Goal: Transaction & Acquisition: Purchase product/service

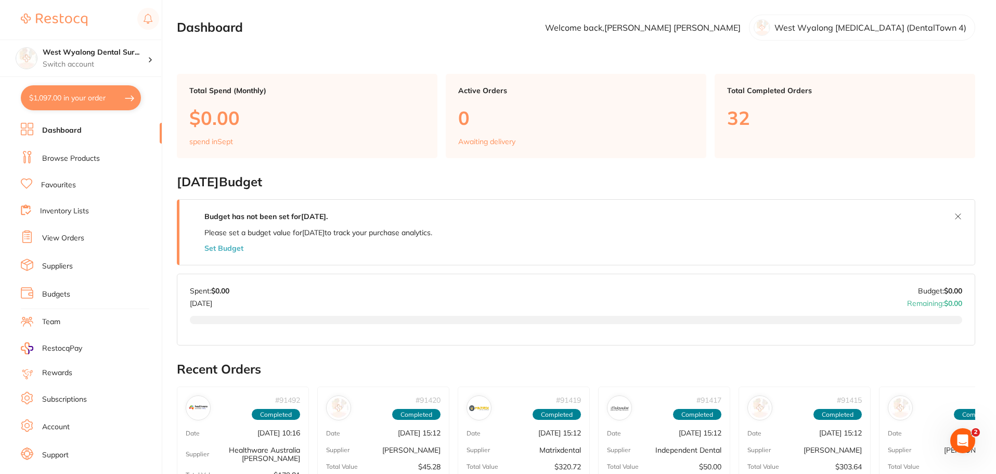
click at [67, 94] on button "$1,097.00 in your order" at bounding box center [81, 97] width 120 height 25
checkbox input "true"
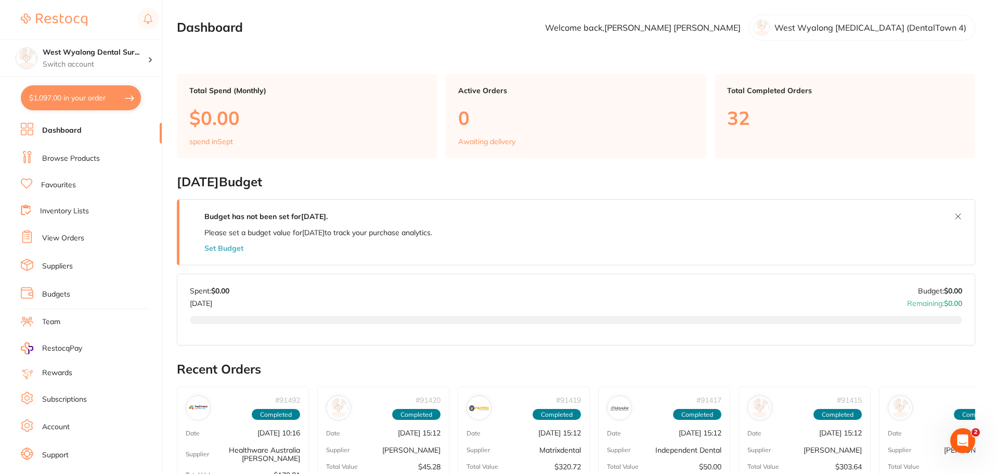
checkbox input "true"
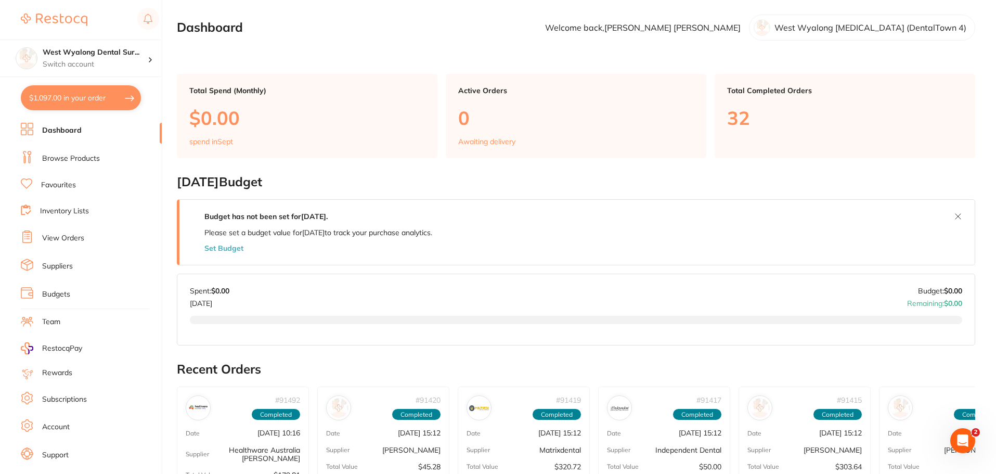
checkbox input "true"
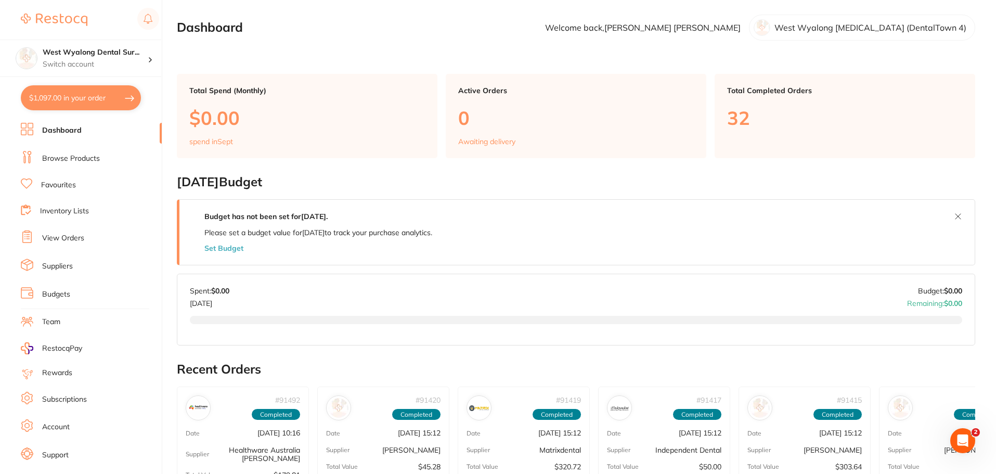
checkbox input "true"
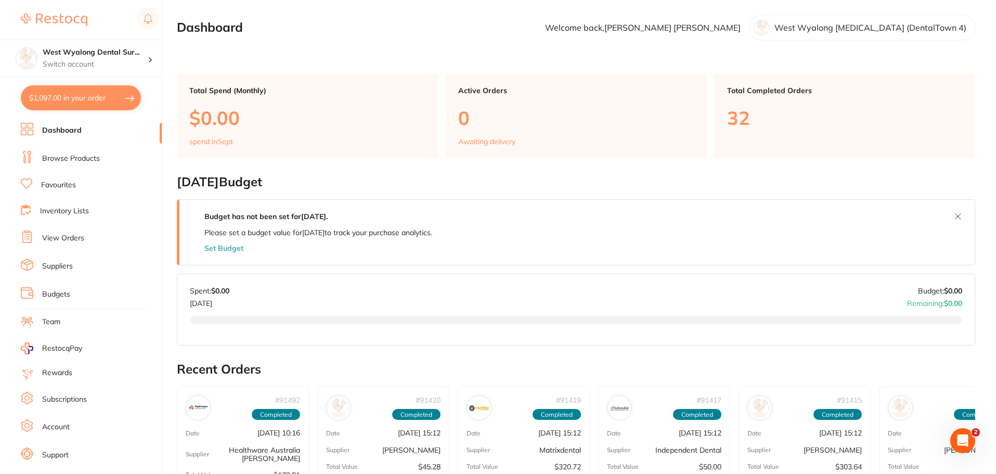
checkbox input "true"
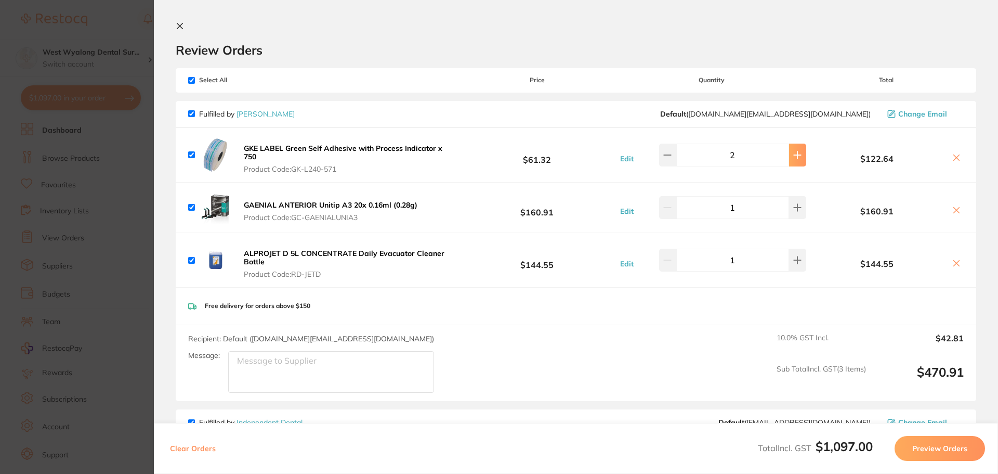
click at [794, 155] on icon at bounding box center [798, 155] width 8 height 8
type input "4"
drag, startPoint x: 793, startPoint y: 206, endPoint x: 745, endPoint y: 218, distance: 49.2
click at [795, 206] on icon at bounding box center [798, 207] width 7 height 7
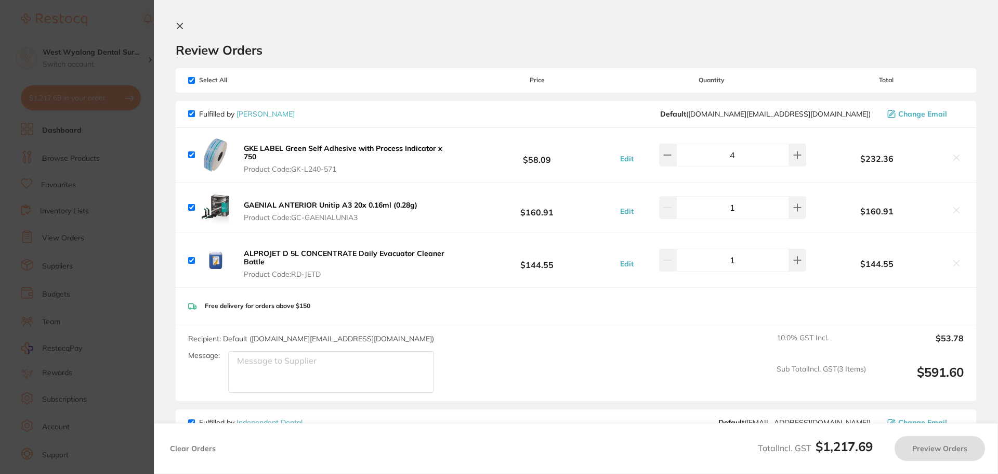
type input "2"
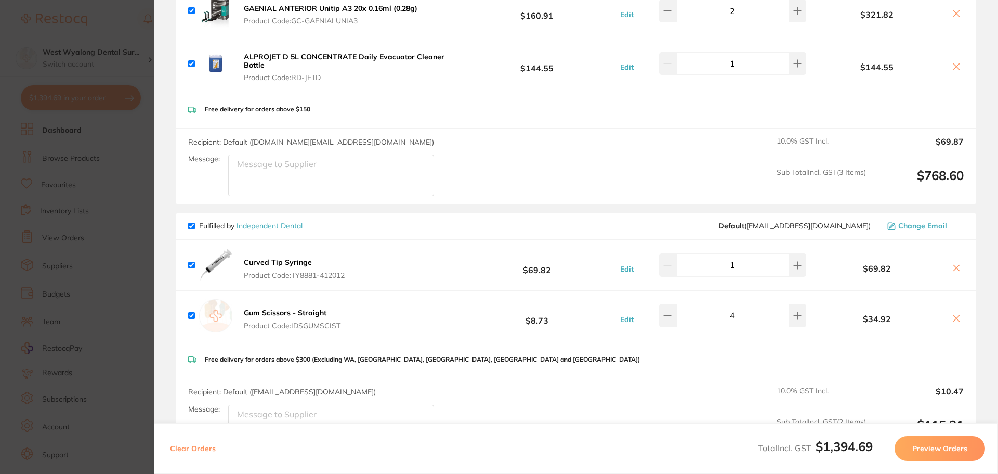
scroll to position [208, 0]
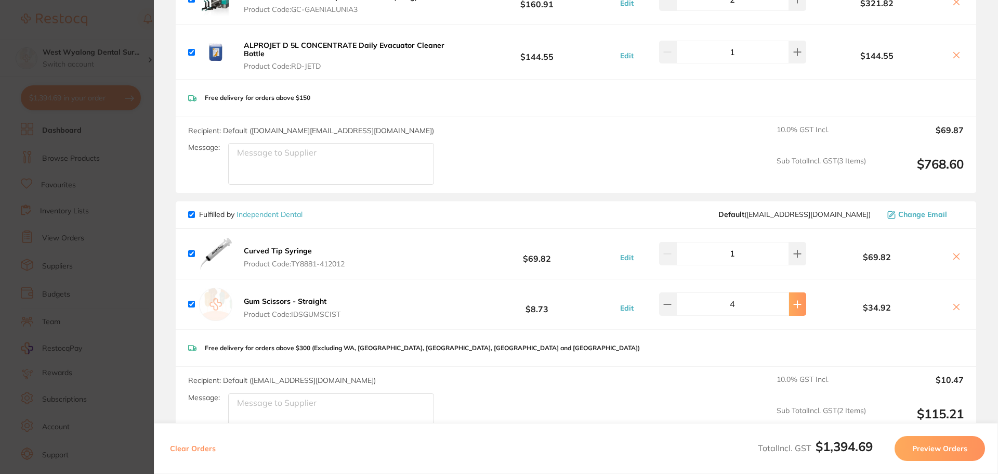
click at [795, 302] on icon at bounding box center [798, 304] width 8 height 8
type input "6"
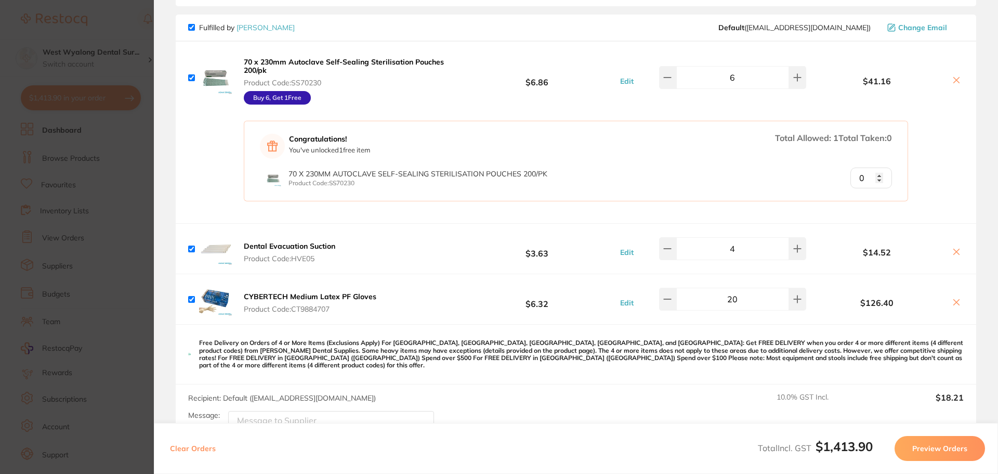
scroll to position [676, 0]
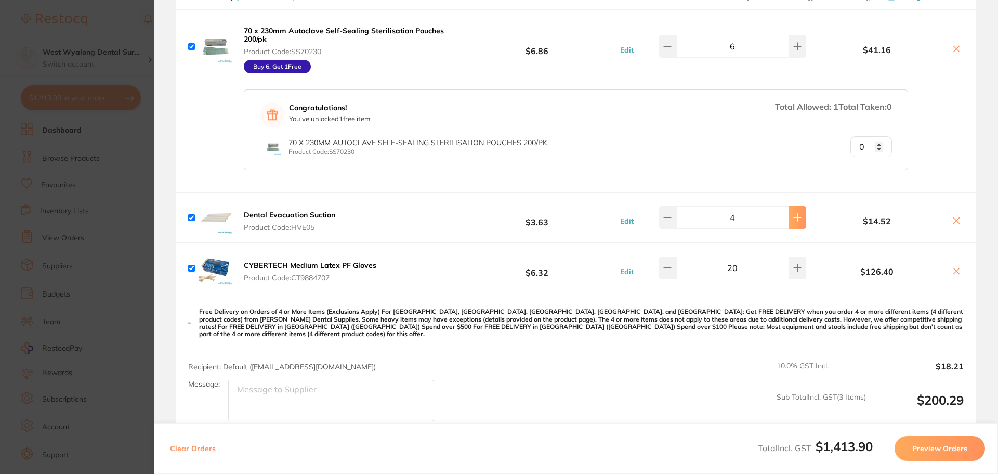
click at [795, 216] on icon at bounding box center [798, 217] width 8 height 8
type input "6"
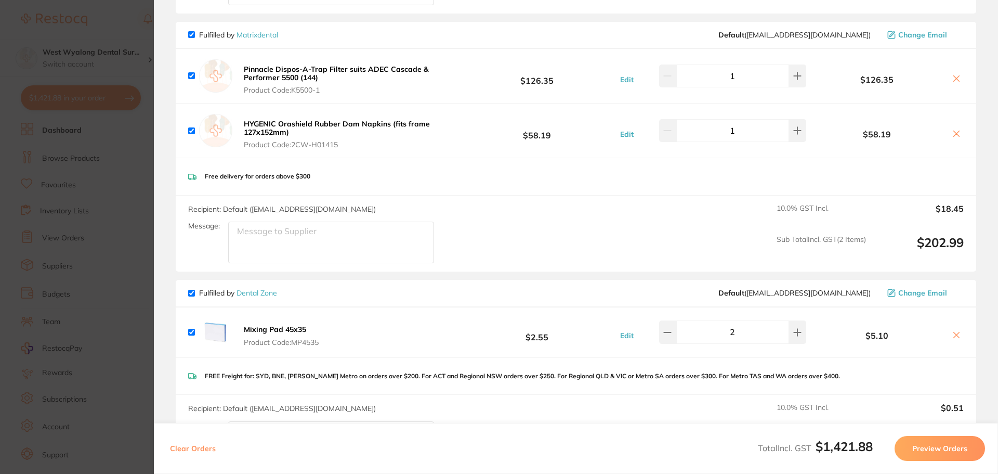
scroll to position [1144, 0]
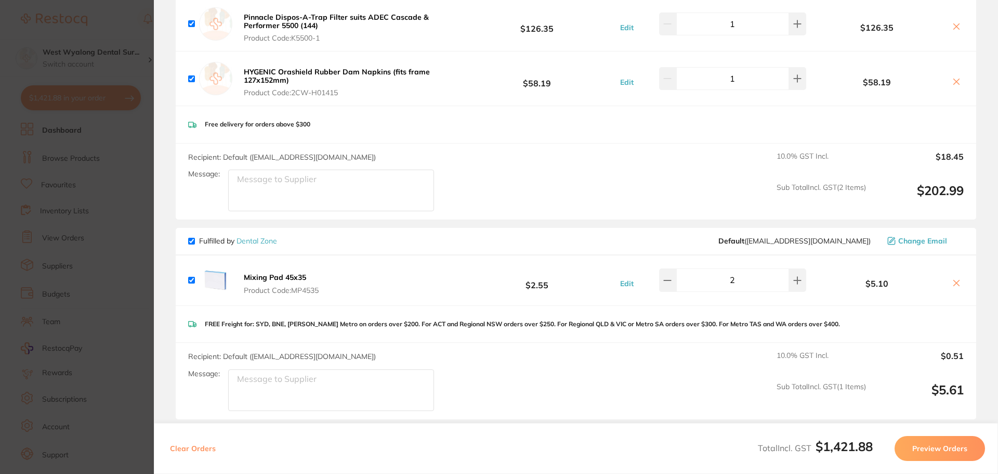
click at [955, 280] on icon at bounding box center [957, 283] width 6 height 6
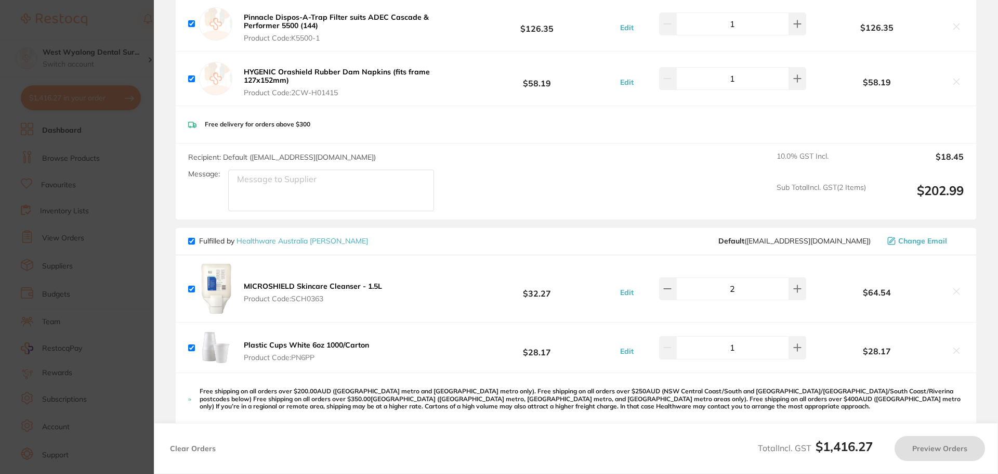
checkbox input "true"
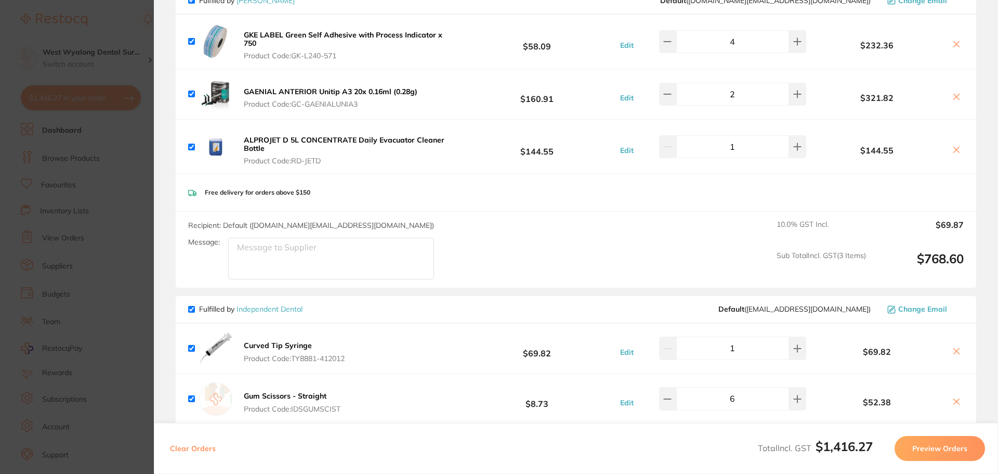
scroll to position [0, 0]
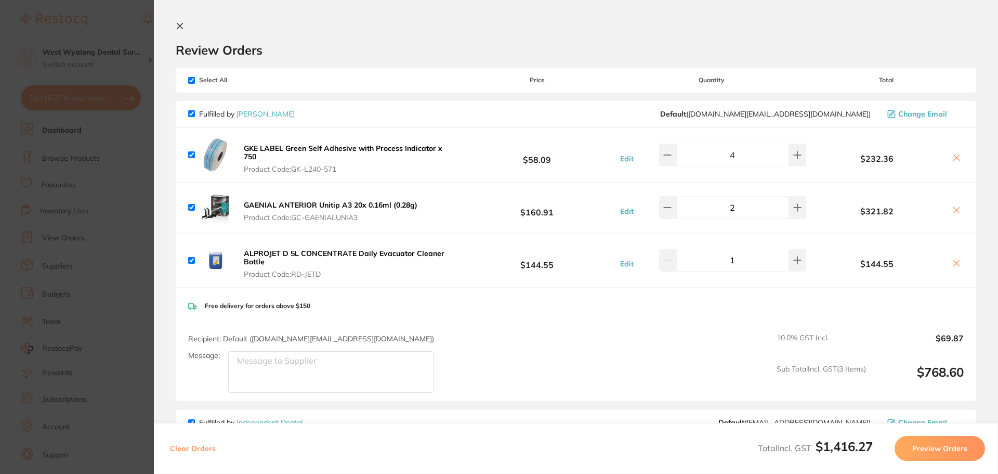
click at [180, 26] on icon at bounding box center [180, 26] width 6 height 6
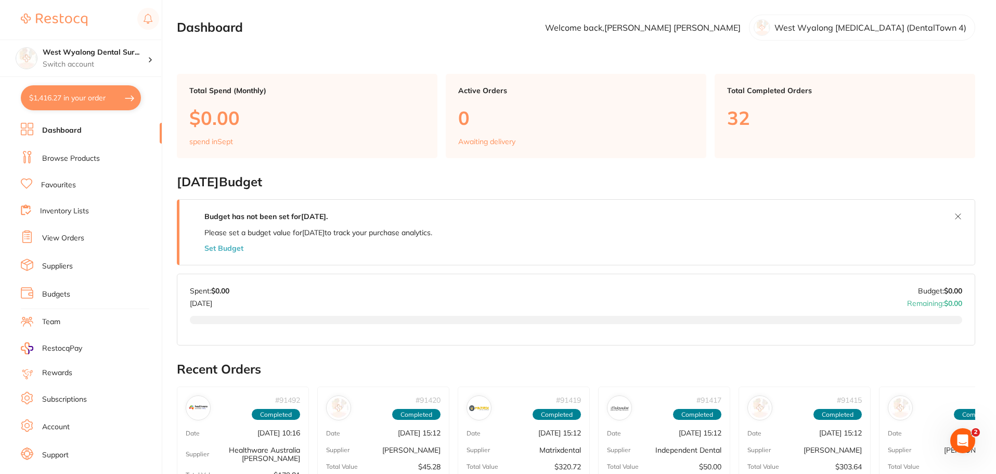
drag, startPoint x: 81, startPoint y: 158, endPoint x: 171, endPoint y: 168, distance: 90.6
click at [81, 158] on link "Browse Products" at bounding box center [71, 158] width 58 height 10
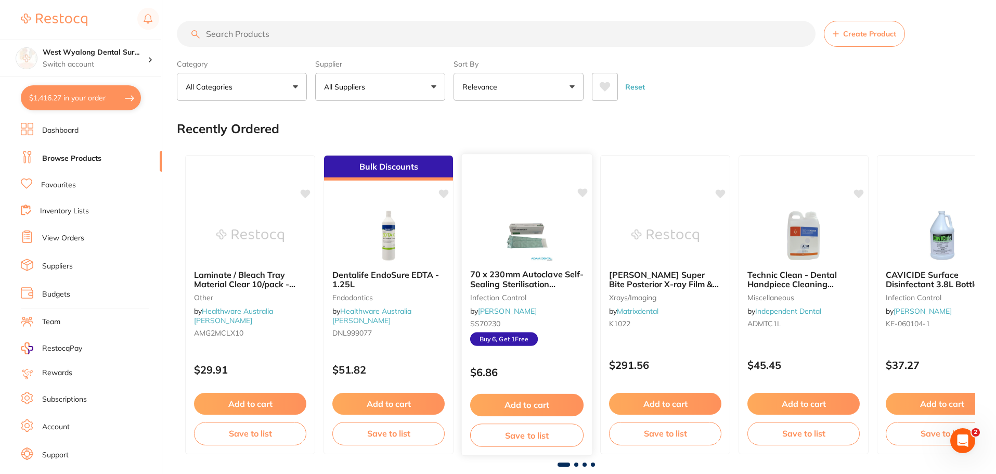
click at [582, 191] on icon at bounding box center [583, 192] width 10 height 9
click at [578, 464] on span at bounding box center [576, 464] width 4 height 4
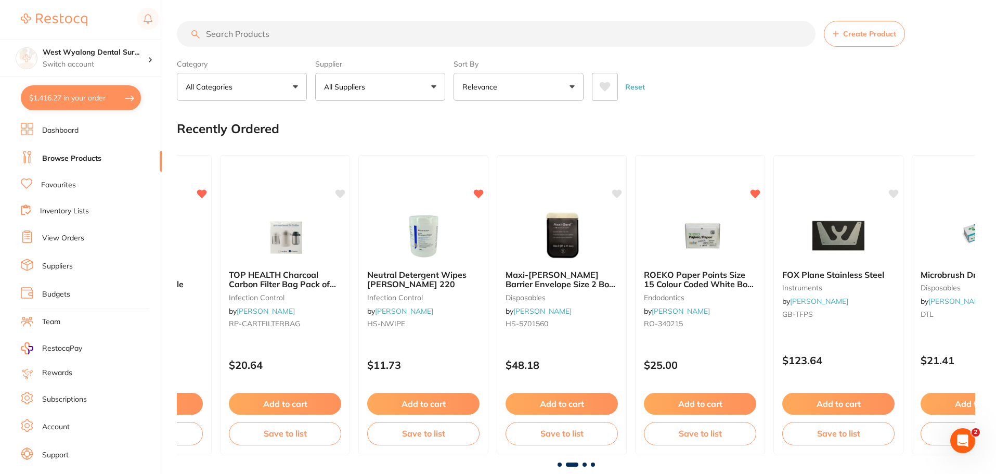
scroll to position [0, 798]
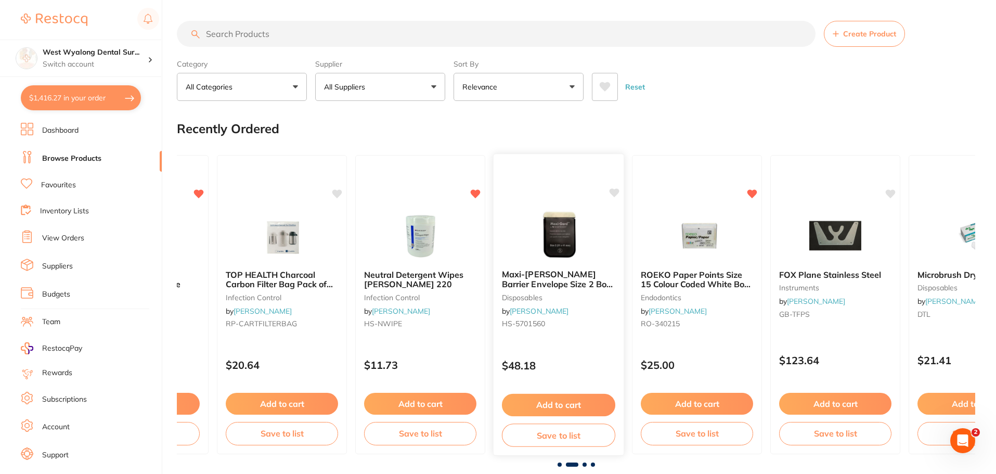
click at [613, 191] on icon at bounding box center [614, 192] width 10 height 9
click at [584, 466] on span at bounding box center [584, 464] width 4 height 4
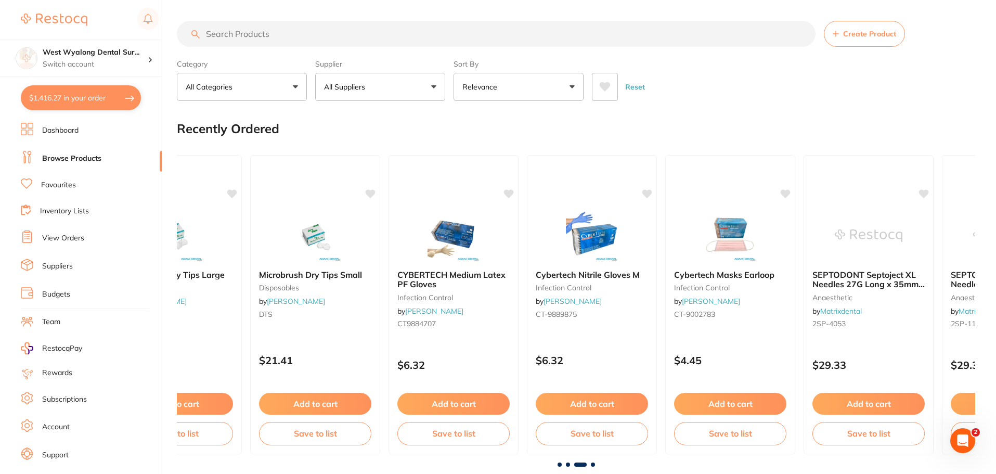
scroll to position [0, 1596]
click at [228, 195] on icon at bounding box center [231, 193] width 10 height 10
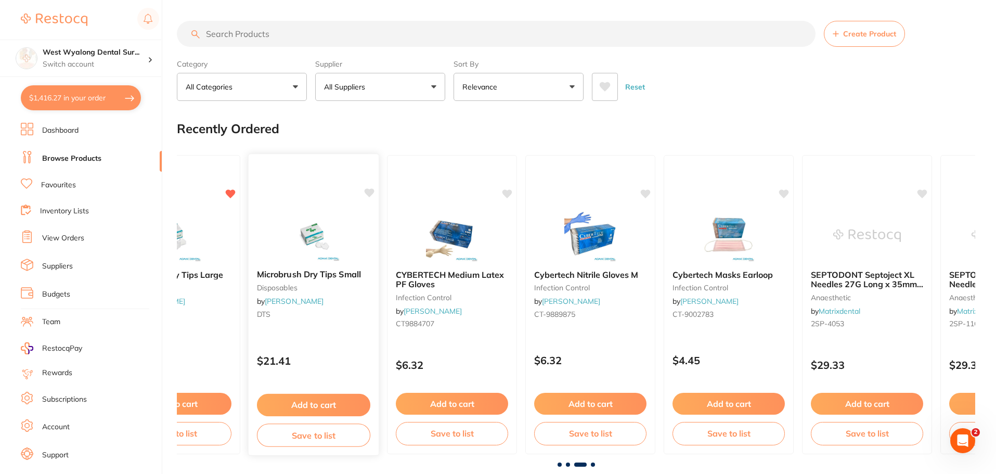
click at [369, 191] on icon at bounding box center [370, 192] width 10 height 9
click at [508, 192] on icon at bounding box center [508, 192] width 10 height 9
click at [592, 464] on span at bounding box center [593, 464] width 4 height 4
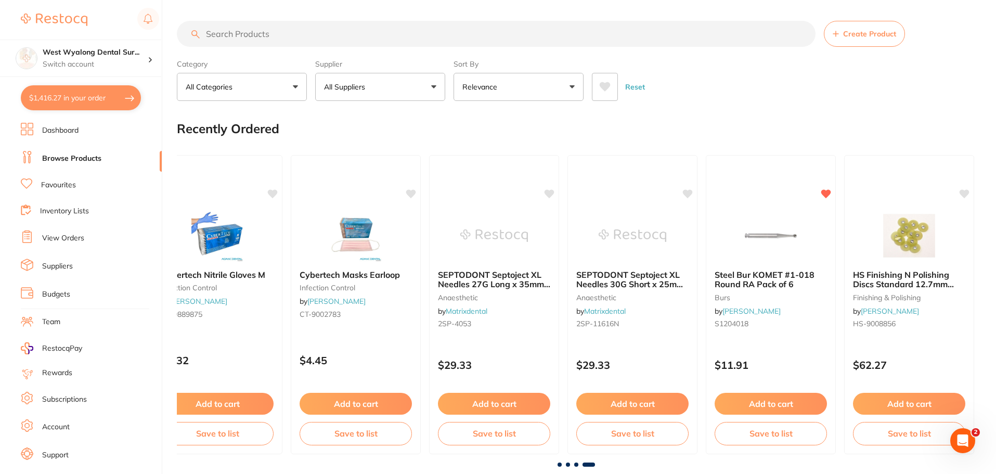
scroll to position [0, 1977]
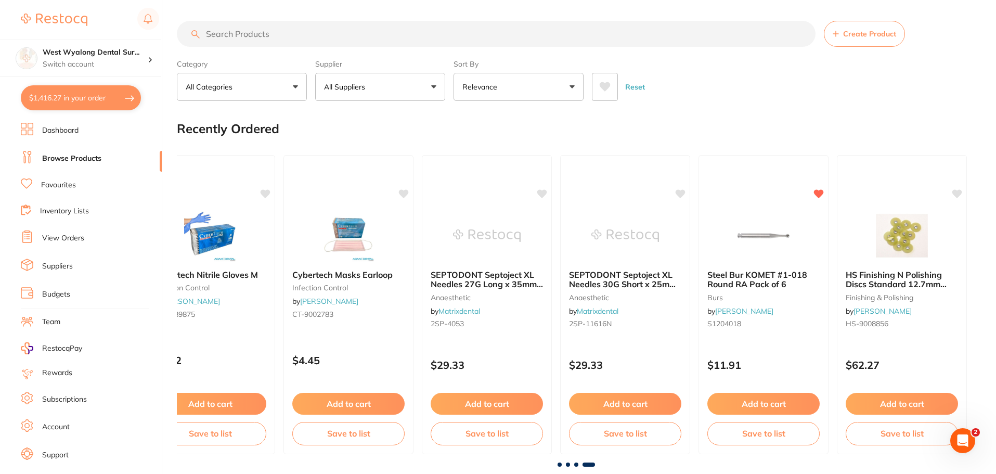
click at [63, 184] on link "Favourites" at bounding box center [58, 185] width 35 height 10
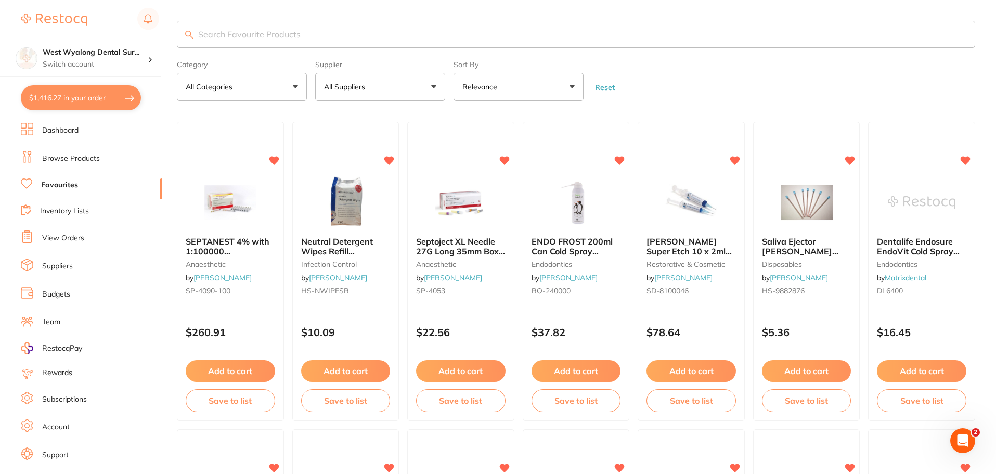
click at [259, 32] on input "search" at bounding box center [576, 34] width 798 height 27
type input "gloves"
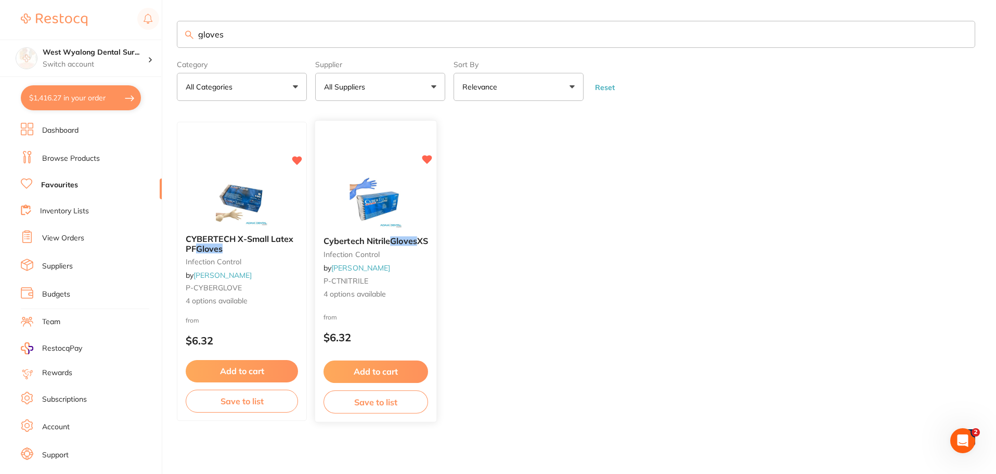
click at [430, 162] on icon at bounding box center [427, 159] width 10 height 9
click at [250, 372] on button "Add to cart" at bounding box center [241, 372] width 113 height 22
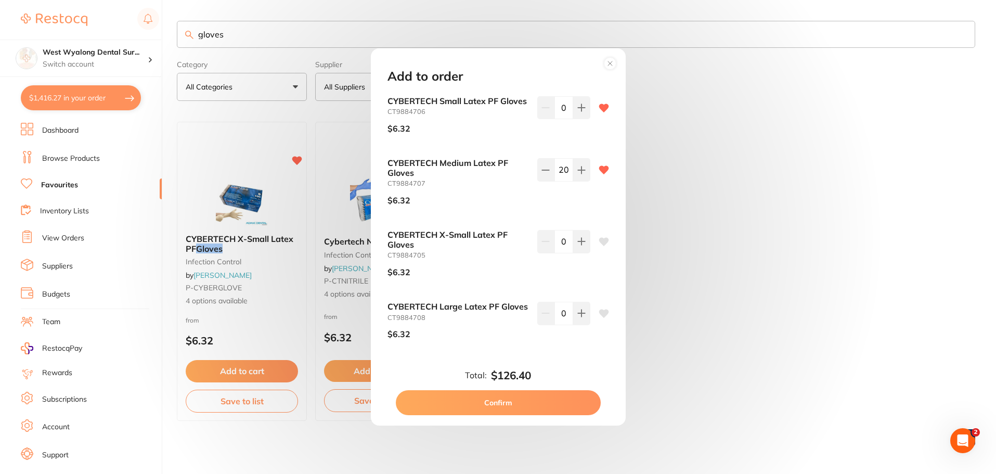
click at [600, 246] on icon at bounding box center [604, 242] width 10 height 8
click at [599, 318] on icon at bounding box center [604, 313] width 10 height 8
click at [581, 107] on icon at bounding box center [581, 107] width 7 height 7
click at [581, 106] on icon at bounding box center [581, 107] width 7 height 7
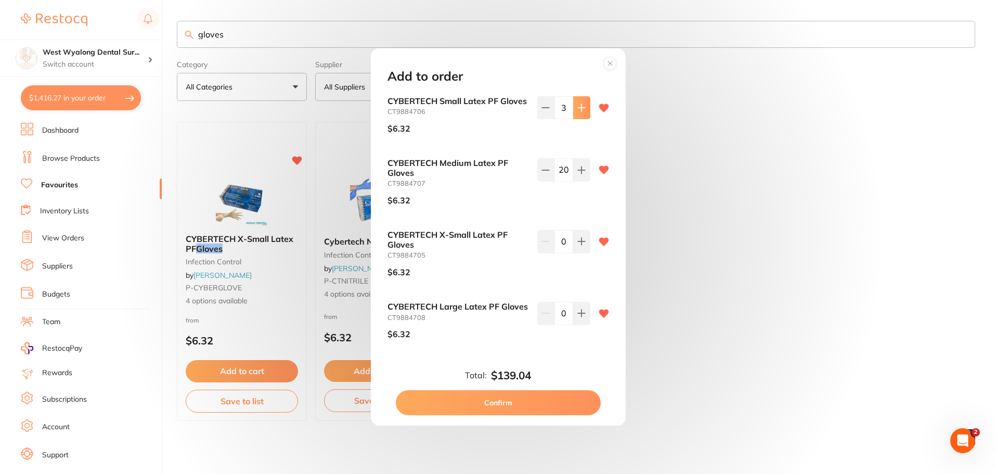
click at [581, 106] on icon at bounding box center [581, 107] width 7 height 7
click at [580, 106] on icon at bounding box center [581, 107] width 7 height 7
click at [580, 107] on icon at bounding box center [581, 107] width 7 height 7
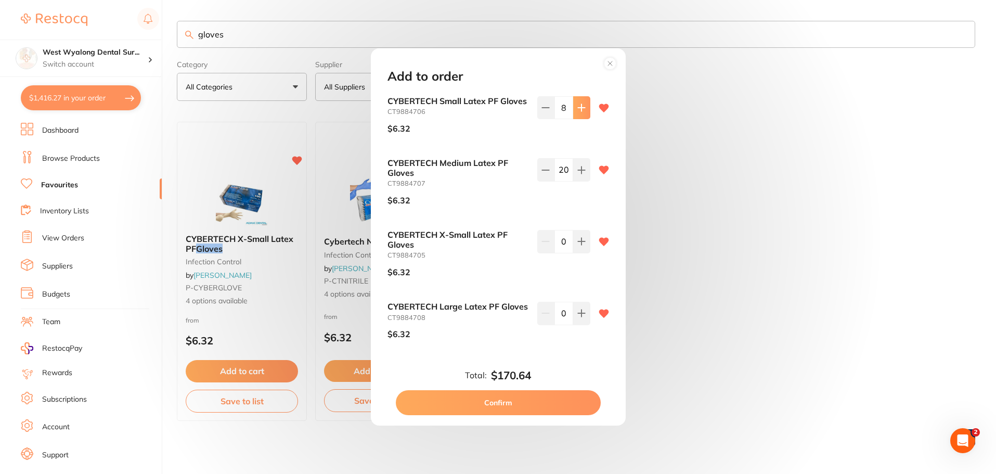
click at [580, 107] on icon at bounding box center [581, 107] width 7 height 7
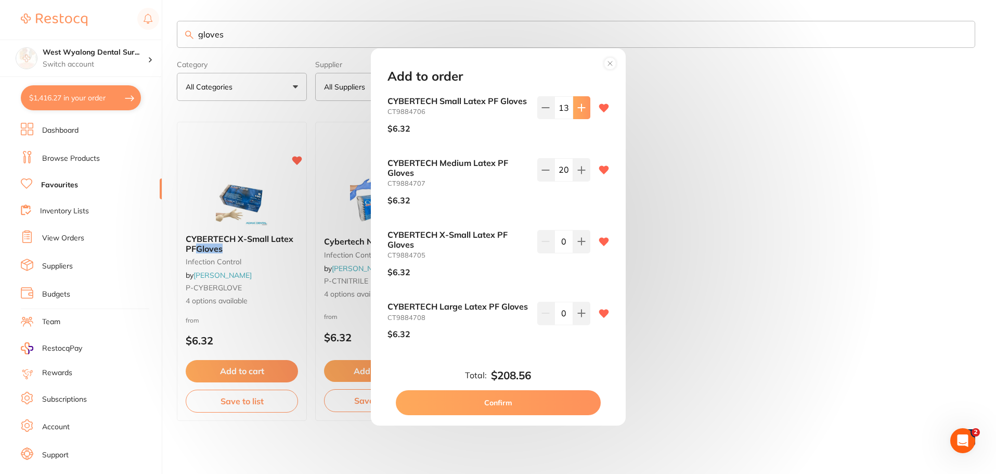
click at [579, 107] on icon at bounding box center [581, 107] width 7 height 7
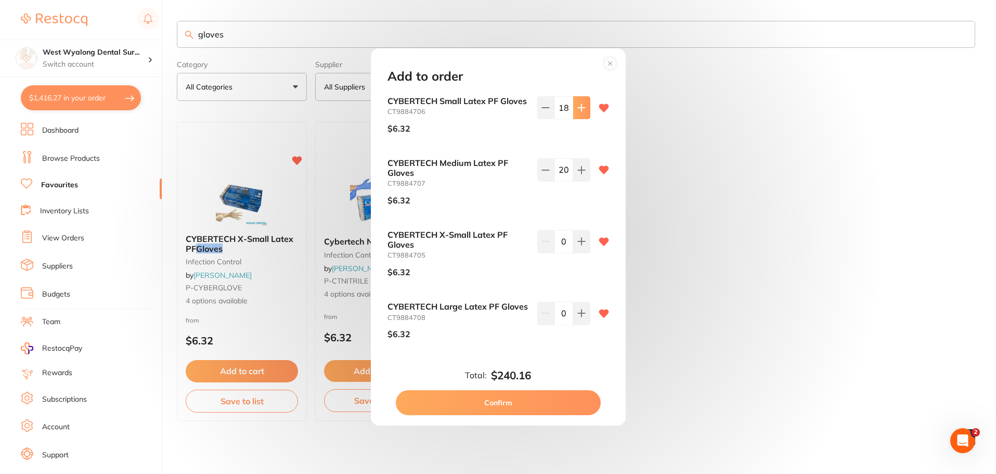
click at [579, 107] on icon at bounding box center [581, 107] width 7 height 7
type input "20"
click at [503, 404] on button "Confirm" at bounding box center [498, 402] width 205 height 25
checkbox input "false"
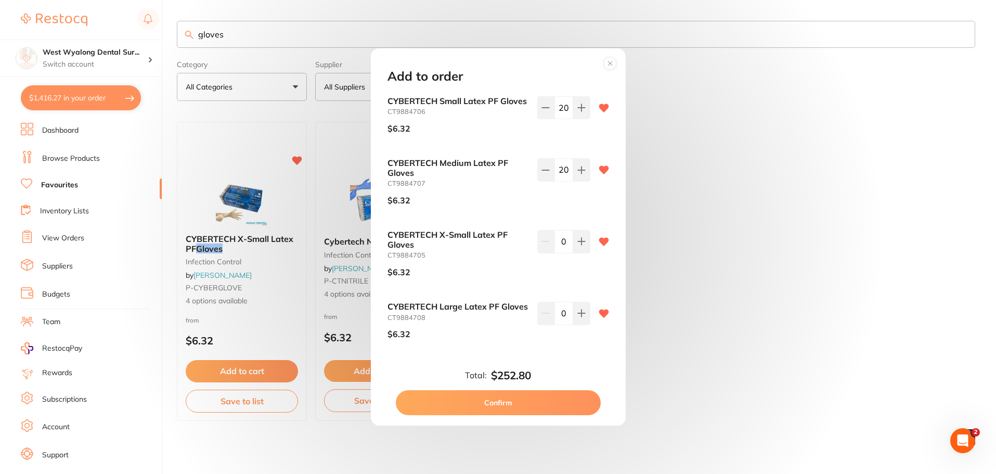
checkbox input "false"
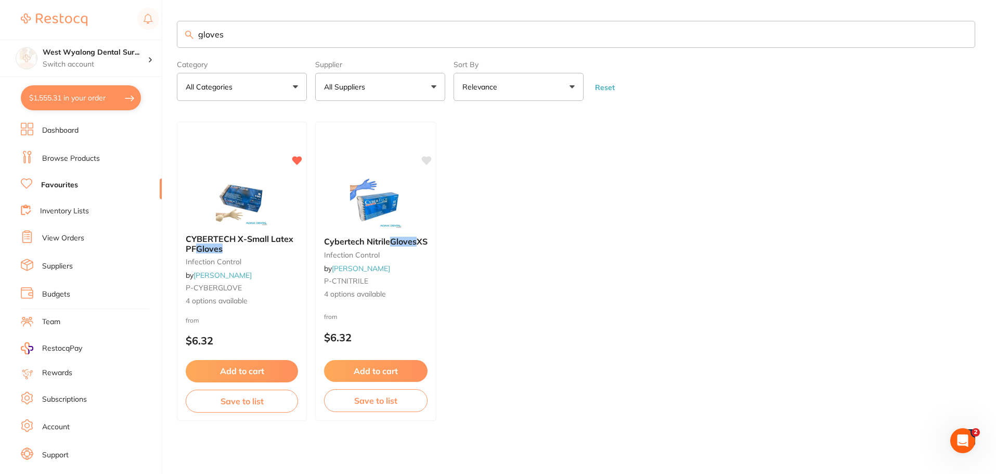
click at [55, 100] on button "$1,555.31 in your order" at bounding box center [81, 97] width 120 height 25
checkbox input "true"
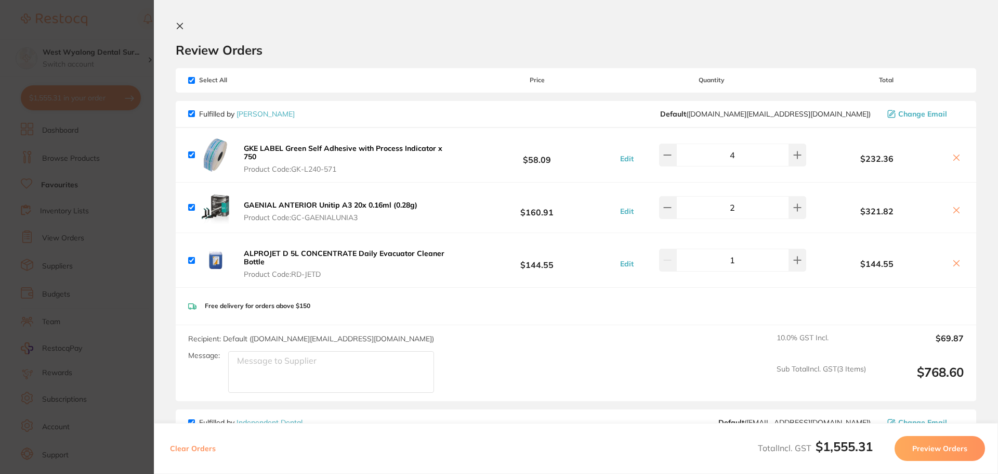
click at [184, 27] on icon at bounding box center [180, 26] width 8 height 8
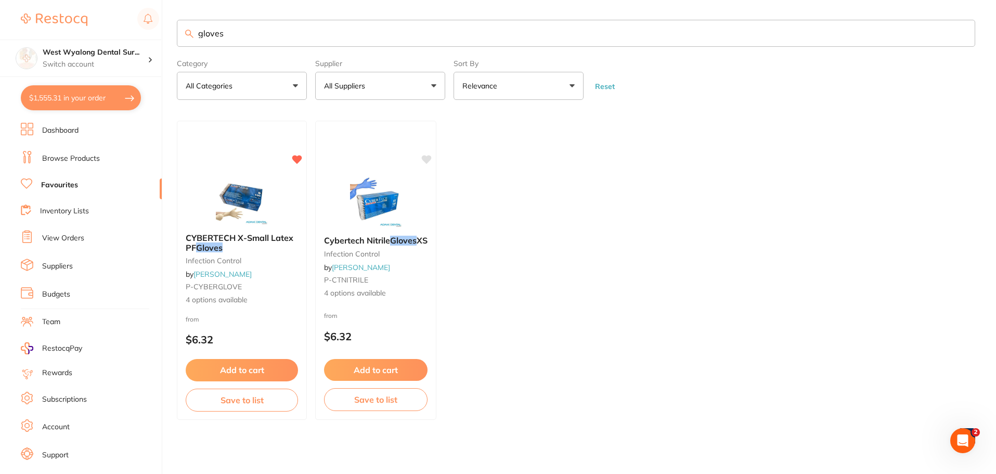
click at [58, 93] on button "$1,555.31 in your order" at bounding box center [81, 97] width 120 height 25
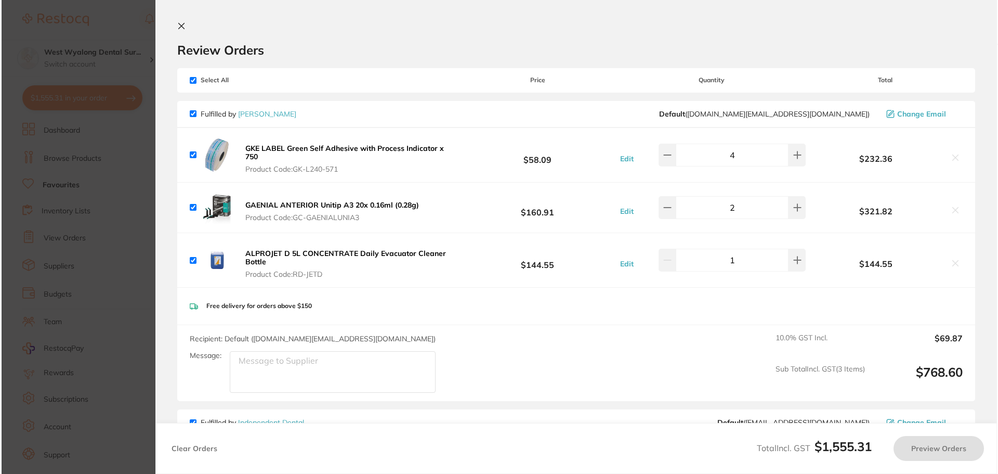
scroll to position [0, 0]
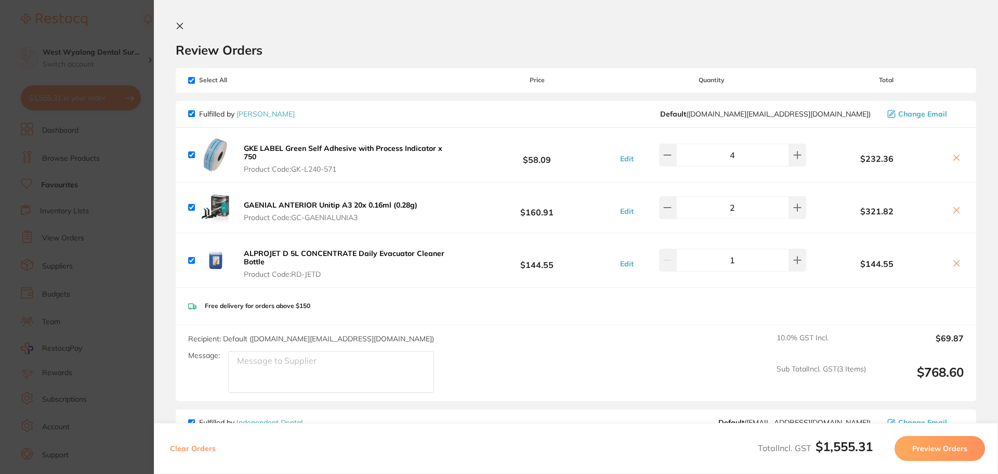
click at [180, 25] on icon at bounding box center [180, 26] width 6 height 6
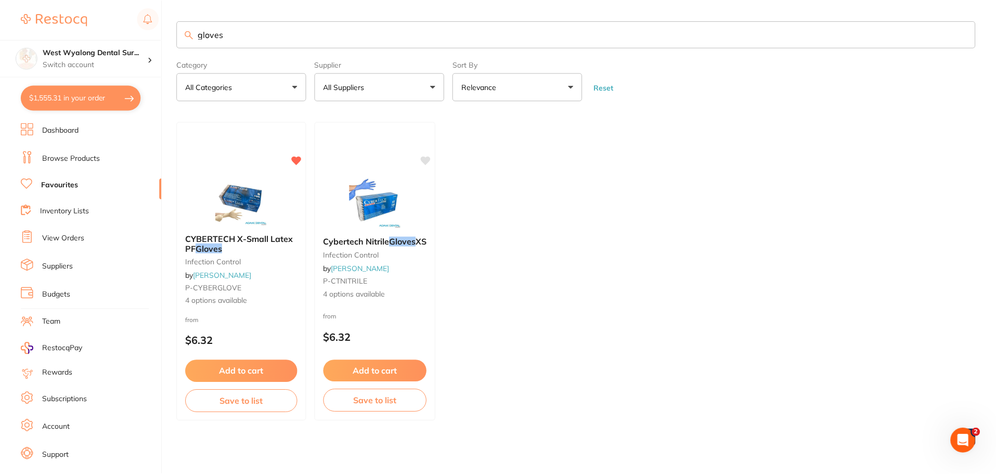
scroll to position [1, 0]
drag, startPoint x: 217, startPoint y: 34, endPoint x: 148, endPoint y: 34, distance: 69.2
click at [148, 34] on div "$1,555.31 West Wyalong Dental Sur... Switch account West Wyalong [MEDICAL_DATA]…" at bounding box center [498, 236] width 996 height 474
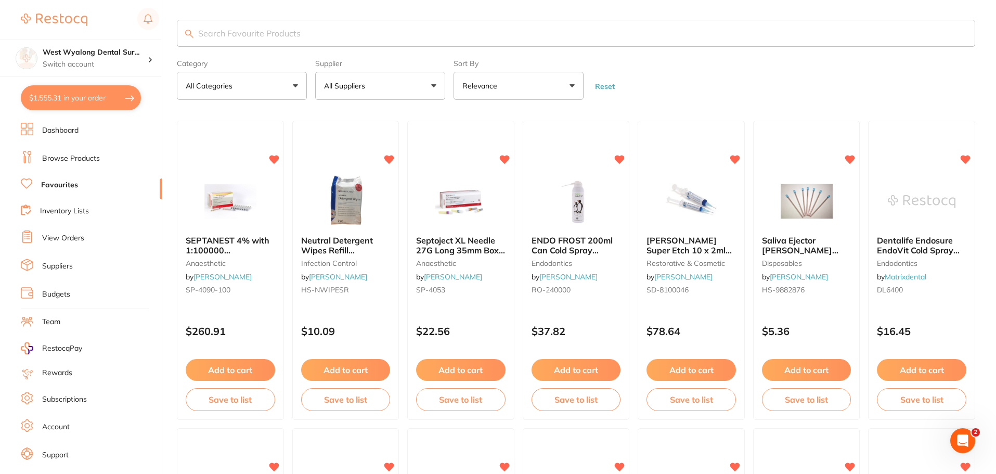
scroll to position [0, 0]
